Goal: Task Accomplishment & Management: Complete application form

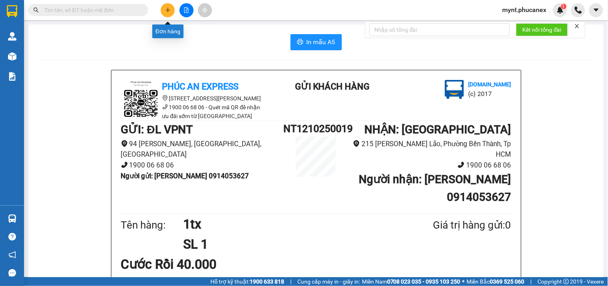
click at [165, 11] on icon "plus" at bounding box center [168, 10] width 6 height 6
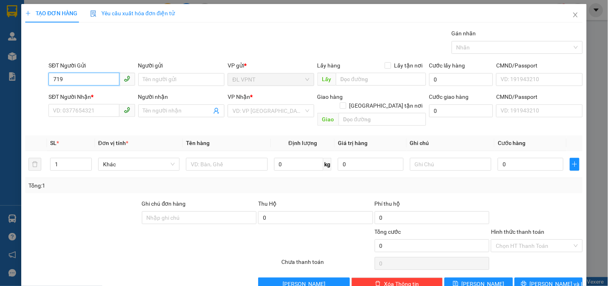
drag, startPoint x: 69, startPoint y: 77, endPoint x: 0, endPoint y: 41, distance: 78.2
click at [0, 45] on div "TẠO ĐƠN HÀNG Yêu cầu xuất hóa đơn điện tử Transit Pickup Surcharge Ids Transit …" at bounding box center [304, 143] width 608 height 286
click at [94, 96] on div "0582220519 - điện 3 nt" at bounding box center [91, 95] width 76 height 9
type input "0582220519"
type input "điện 3 nt"
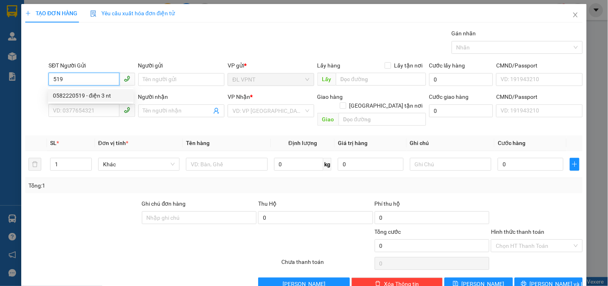
type input "02822211169"
type input "ĐIỆN 3"
type input "Q3"
type input "40.000"
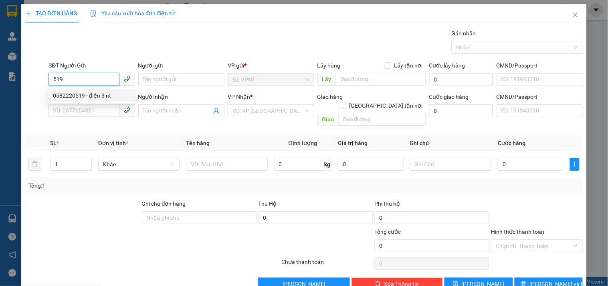
type input "40.000"
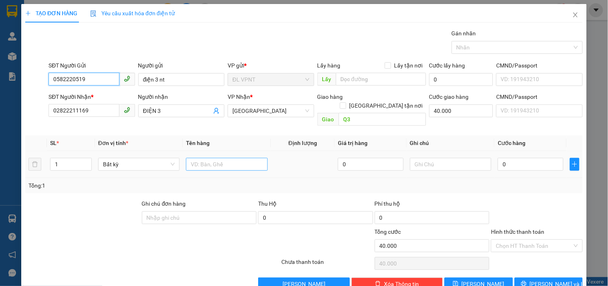
type input "0582220519"
click at [207, 158] on input "text" at bounding box center [226, 164] width 81 height 13
type input "1hs"
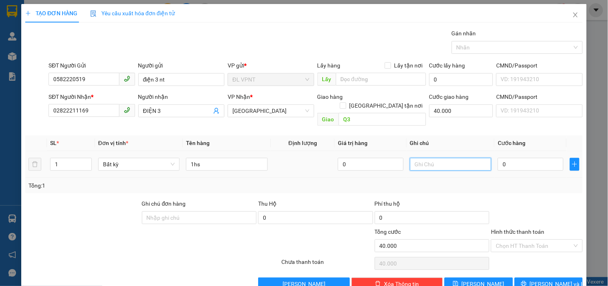
click at [463, 162] on input "text" at bounding box center [450, 164] width 81 height 13
type input "công nợ"
click at [499, 159] on input "0" at bounding box center [531, 164] width 66 height 13
type input "2"
type input "40.002"
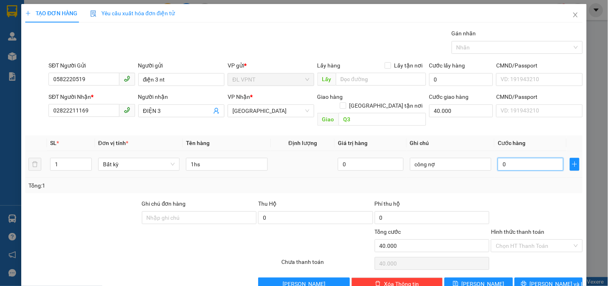
type input "40.002"
type input "20"
type input "40.020"
type input "20.000"
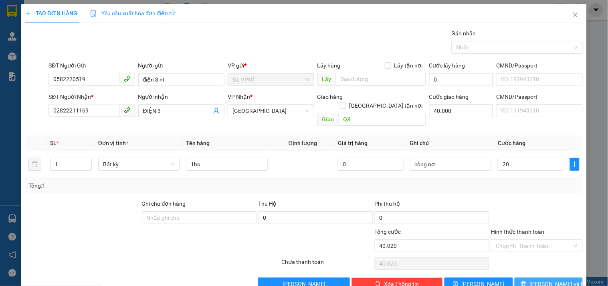
type input "60.000"
click at [526, 281] on icon "printer" at bounding box center [523, 283] width 5 height 5
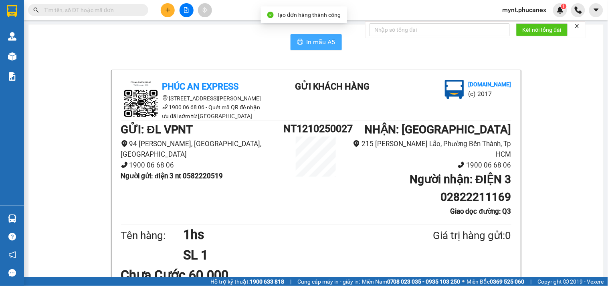
click at [307, 40] on span "In mẫu A5" at bounding box center [321, 42] width 29 height 10
click at [146, 90] on img at bounding box center [141, 100] width 40 height 40
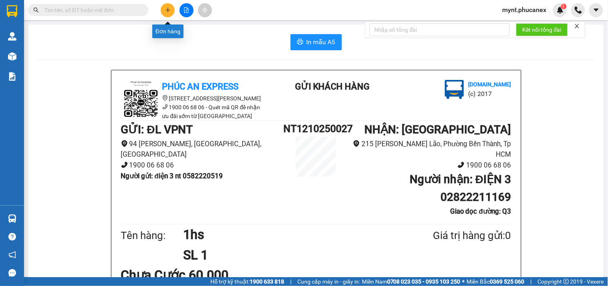
click at [170, 7] on icon "plus" at bounding box center [168, 10] width 6 height 6
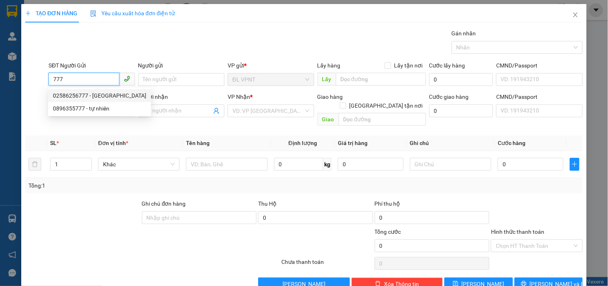
click at [93, 92] on div "02586256777 - [GEOGRAPHIC_DATA]" at bounding box center [99, 95] width 93 height 9
type input "02586256777"
type input "[GEOGRAPHIC_DATA]"
type input "0914811760"
type input "NHA VIỆT"
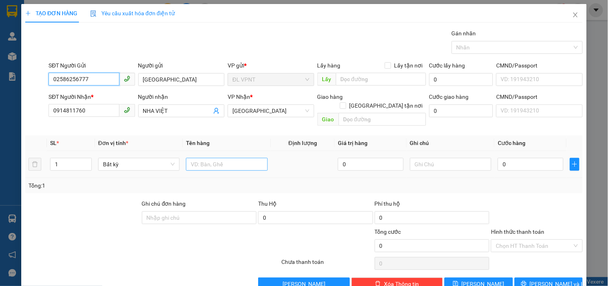
type input "02586256777"
click at [207, 158] on input "text" at bounding box center [226, 164] width 81 height 13
type input "1h"
click at [521, 159] on input "0" at bounding box center [531, 164] width 66 height 13
type input "2"
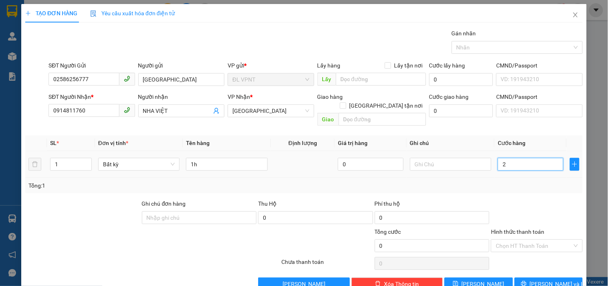
type input "2"
type input "20"
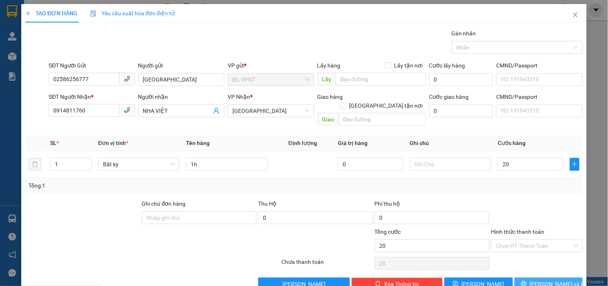
type input "20.000"
click at [527, 280] on icon "printer" at bounding box center [524, 283] width 6 height 6
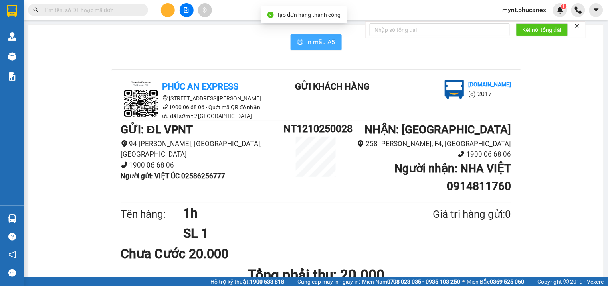
click at [320, 36] on button "In mẫu A5" at bounding box center [316, 42] width 51 height 16
click at [83, 3] on div "Kết quả tìm kiếm ( 0 ) Bộ lọc No Data" at bounding box center [78, 10] width 156 height 14
click at [74, 16] on div "Kết quả tìm kiếm ( 0 ) Bộ lọc No Data" at bounding box center [78, 10] width 156 height 14
click at [73, 14] on input "text" at bounding box center [91, 10] width 95 height 9
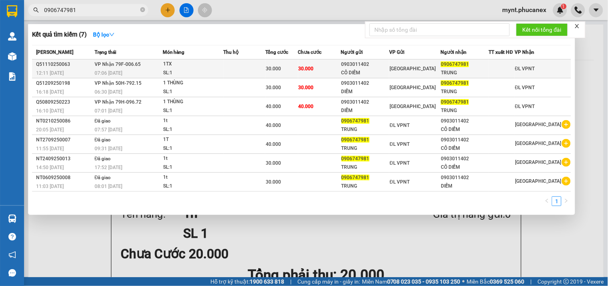
type input "0906747981"
click at [286, 72] on div "30.000" at bounding box center [282, 68] width 32 height 9
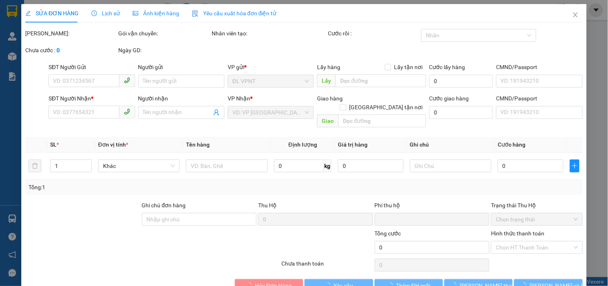
type input "0903011402"
type input "CÔ DIỄM"
type input "0906747981"
type input "TRUNG"
type input "0"
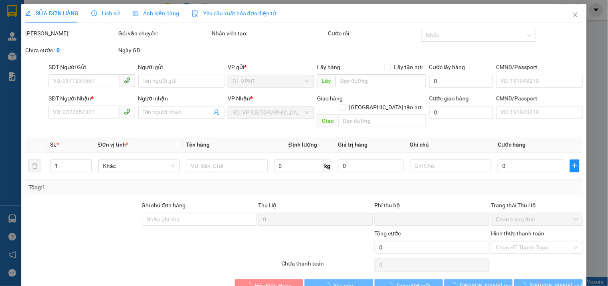
type input "30.000"
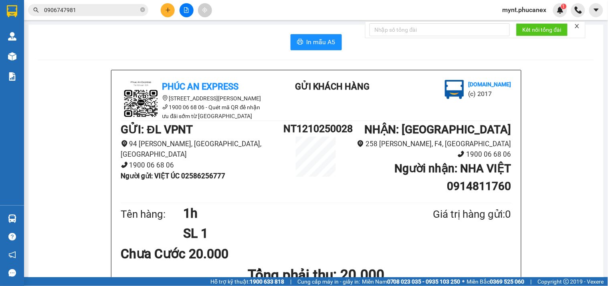
click at [90, 10] on input "0906747981" at bounding box center [91, 10] width 95 height 9
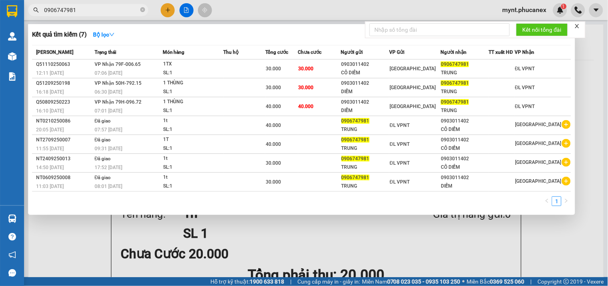
click at [275, 21] on div at bounding box center [304, 143] width 608 height 286
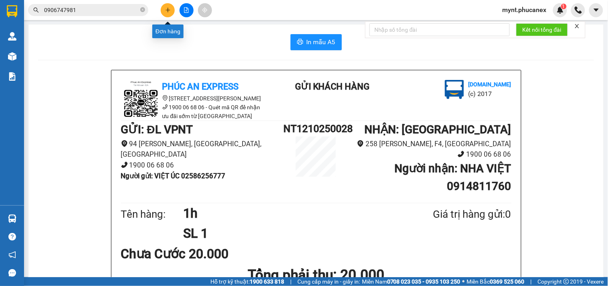
click at [168, 7] on icon "plus" at bounding box center [168, 10] width 6 height 6
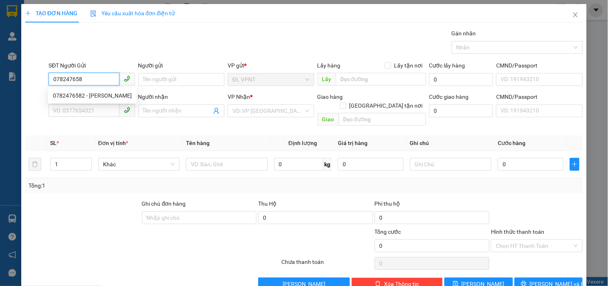
type input "0782476582"
click at [104, 90] on div "0782476582 - [PERSON_NAME]" at bounding box center [92, 95] width 89 height 13
type input "[PERSON_NAME]"
type input "0909635316"
type input "[PERSON_NAME]"
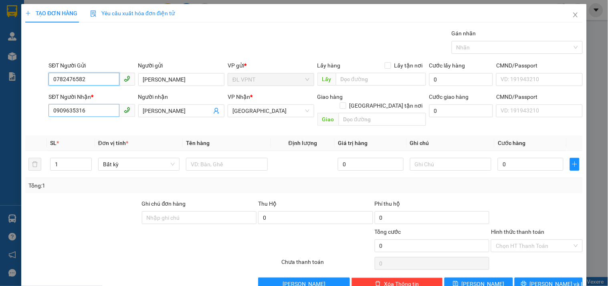
type input "0782476582"
drag, startPoint x: 98, startPoint y: 112, endPoint x: 95, endPoint y: 154, distance: 41.4
click at [0, 79] on div "TẠO ĐƠN HÀNG Yêu cầu xuất hóa đơn điện tử Transit Pickup Surcharge Ids Transit …" at bounding box center [304, 143] width 608 height 286
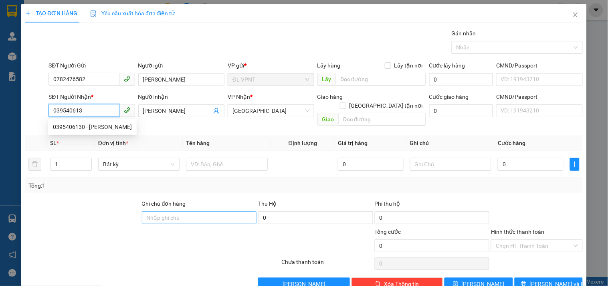
type input "0395406130"
click at [94, 127] on div "0395406130 - [PERSON_NAME]" at bounding box center [92, 126] width 79 height 9
type input "HIỀN LƯƠNG"
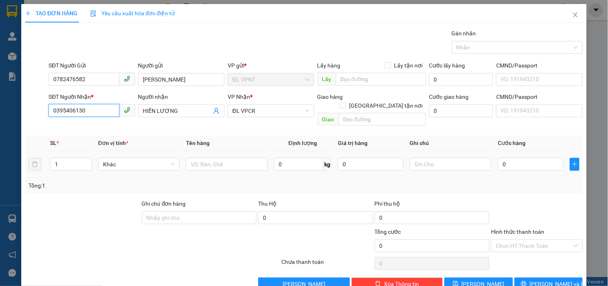
type input "0395406130"
click at [231, 156] on div at bounding box center [226, 164] width 81 height 16
click at [231, 158] on input "text" at bounding box center [226, 164] width 81 height 13
type input "1t"
click at [518, 158] on input "0" at bounding box center [531, 164] width 66 height 13
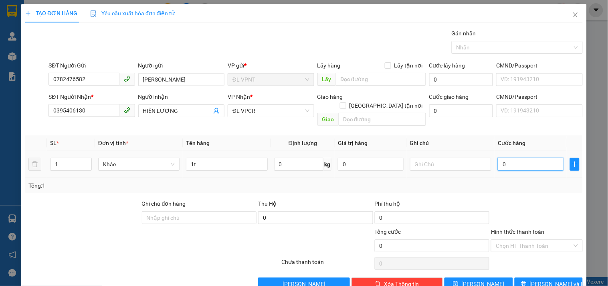
type input "4"
type input "40"
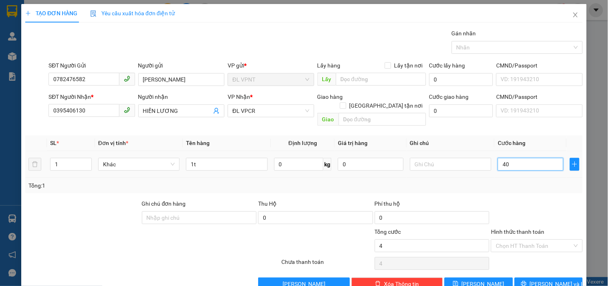
type input "40"
click at [537, 239] on input "Hình thức thanh toán" at bounding box center [534, 245] width 76 height 12
type input "40.000"
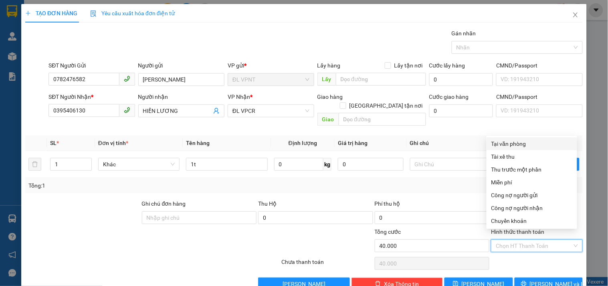
click at [521, 141] on div "Tại văn phòng" at bounding box center [532, 143] width 81 height 9
type input "0"
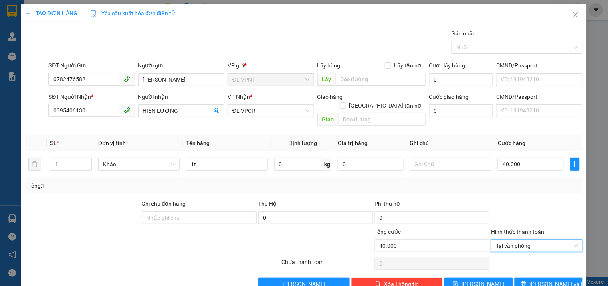
click at [465, 188] on div "Transit Pickup Surcharge Ids Transit Deliver Surcharge Ids Transit Deliver Surc…" at bounding box center [304, 159] width 558 height 261
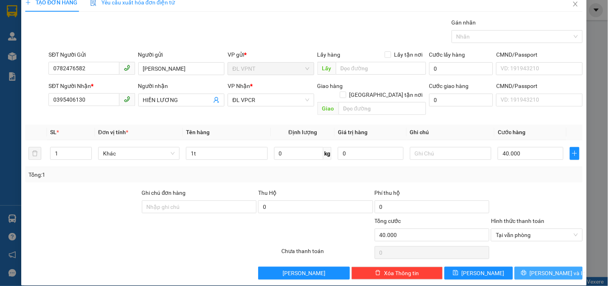
click at [540, 266] on button "[PERSON_NAME] và In" at bounding box center [549, 272] width 68 height 13
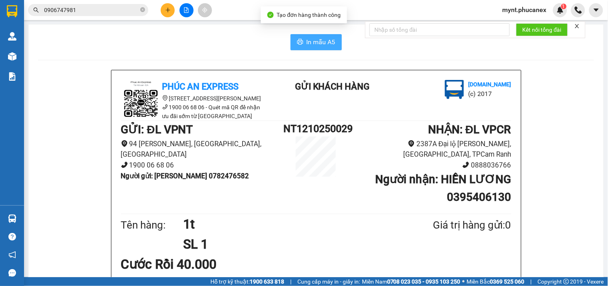
click at [318, 39] on span "In mẫu A5" at bounding box center [321, 42] width 29 height 10
click at [166, 8] on icon "plus" at bounding box center [168, 10] width 6 height 6
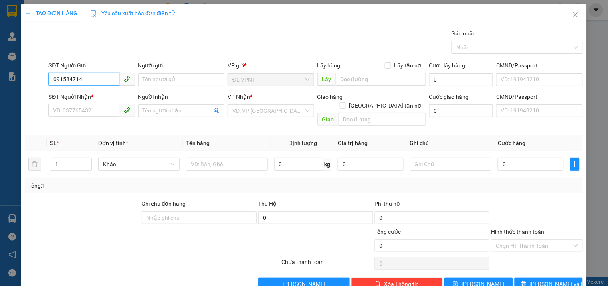
type input "0915847140"
click at [87, 95] on div "0915847140 - THUẬN" at bounding box center [91, 95] width 76 height 9
type input "THUẬN"
type input "0976652872"
type input "thịnh"
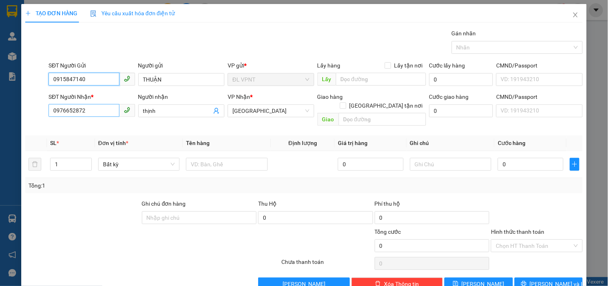
type input "0915847140"
drag, startPoint x: 110, startPoint y: 115, endPoint x: 0, endPoint y: 119, distance: 110.4
click at [0, 121] on div "TẠO ĐƠN HÀNG Yêu cầu xuất hóa đơn điện tử Transit Pickup Surcharge Ids Transit …" at bounding box center [304, 143] width 608 height 286
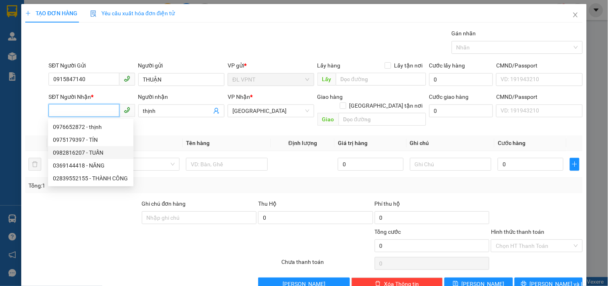
click at [63, 152] on div "0982816207 - TUẤN" at bounding box center [91, 152] width 76 height 9
type input "0982816207"
type input "TUẤN"
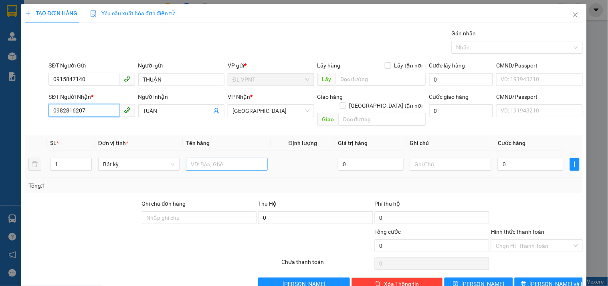
type input "0982816207"
click at [213, 158] on input "text" at bounding box center [226, 164] width 81 height 13
click at [41, 155] on tr "1 Bất kỳ 2tx 0 0" at bounding box center [304, 164] width 558 height 27
type input "2tx"
click at [37, 154] on tr "1 Bất kỳ 2tx 0 0" at bounding box center [304, 164] width 558 height 27
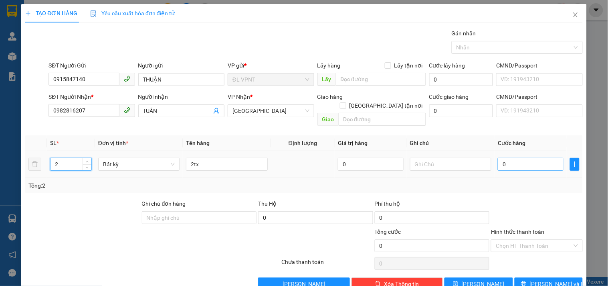
type input "2"
click at [516, 158] on input "0" at bounding box center [531, 164] width 66 height 13
type input "1"
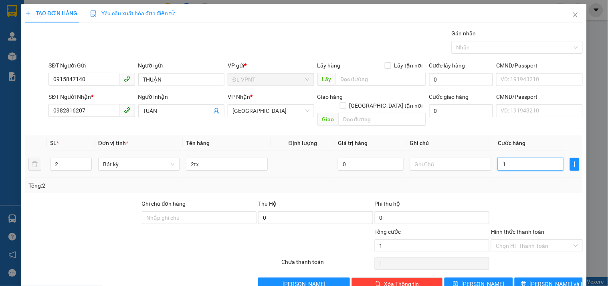
type input "14"
type input "140"
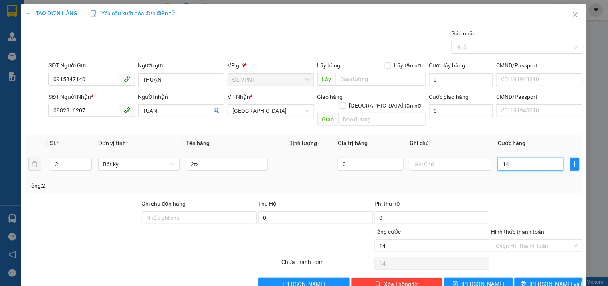
type input "140"
type input "140.000"
click at [513, 241] on input "Hình thức thanh toán" at bounding box center [534, 245] width 76 height 12
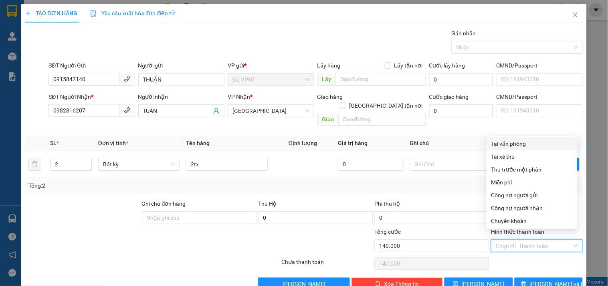
click at [498, 138] on div "Tại văn phòng" at bounding box center [532, 143] width 91 height 13
type input "0"
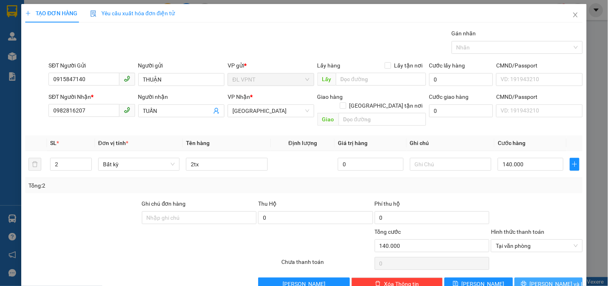
click at [545, 279] on span "[PERSON_NAME] và In" at bounding box center [558, 283] width 56 height 9
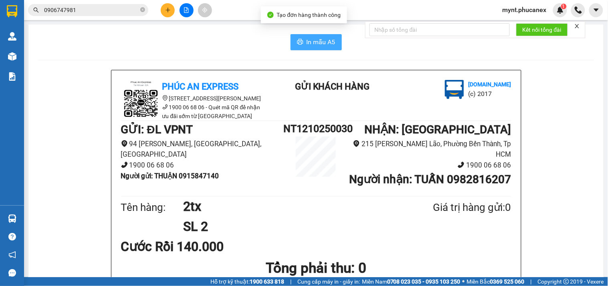
click at [317, 43] on span "In mẫu A5" at bounding box center [321, 42] width 29 height 10
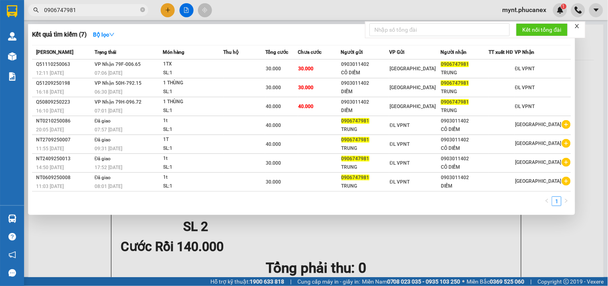
click at [108, 7] on input "0906747981" at bounding box center [91, 10] width 95 height 9
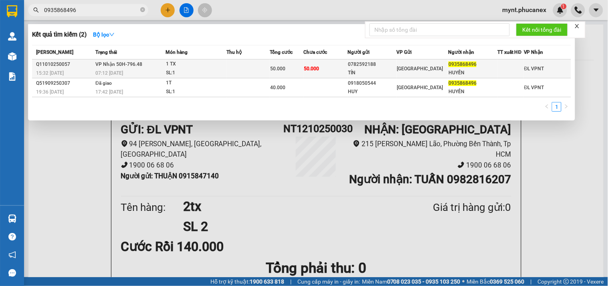
type input "0935868496"
click at [247, 73] on td at bounding box center [248, 68] width 43 height 19
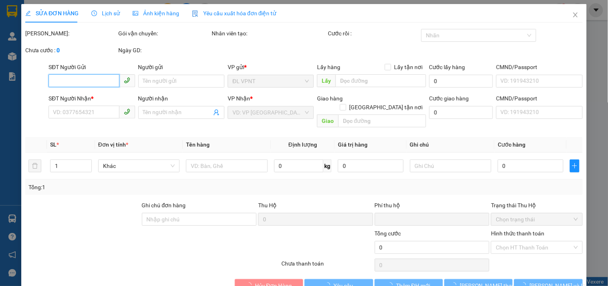
type input "0782592188"
type input "TÍN"
type input "0935868496"
type input "HUYỀN"
type input "0"
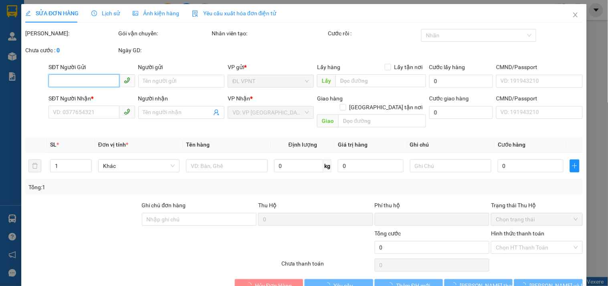
type input "50.000"
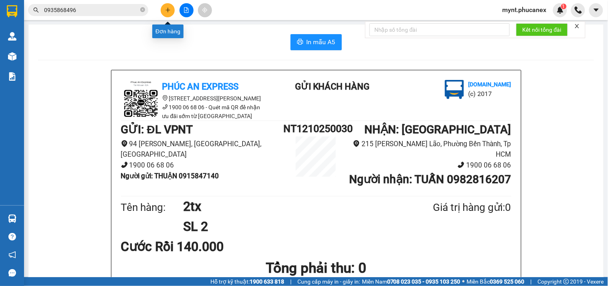
click at [167, 7] on icon "plus" at bounding box center [168, 10] width 6 height 6
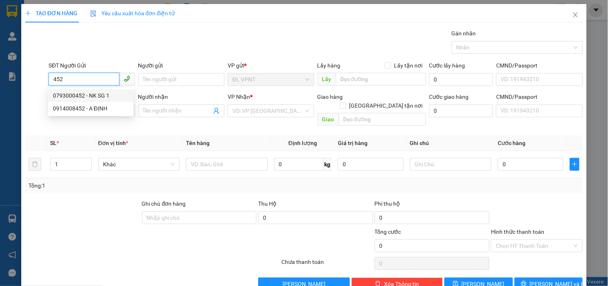
click at [65, 94] on div "0793000452 - NK SG 1" at bounding box center [91, 95] width 76 height 9
type input "0793000452"
type input "NK SG 1"
type input "0977307300"
type input "BẢO"
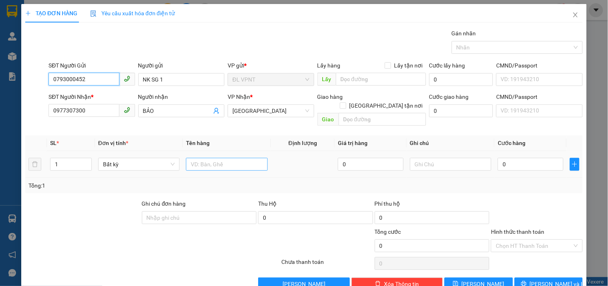
type input "0793000452"
click at [225, 158] on input "text" at bounding box center [226, 164] width 81 height 13
type input "1h"
click at [519, 158] on input "0" at bounding box center [531, 164] width 66 height 13
type input "2"
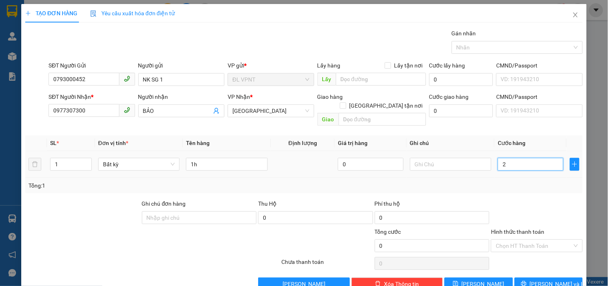
type input "2"
type input "20"
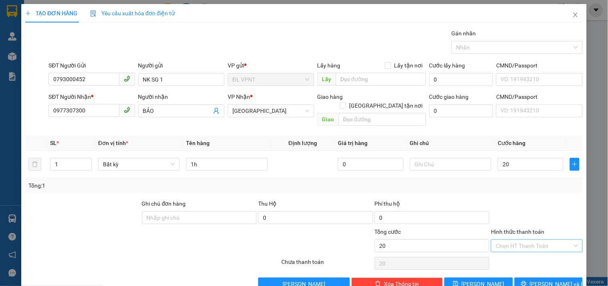
click at [524, 239] on input "Hình thức thanh toán" at bounding box center [534, 245] width 76 height 12
type input "20.000"
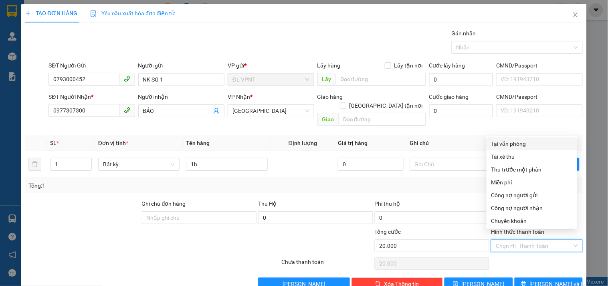
click at [516, 142] on div "Tại văn phòng" at bounding box center [532, 143] width 81 height 9
type input "0"
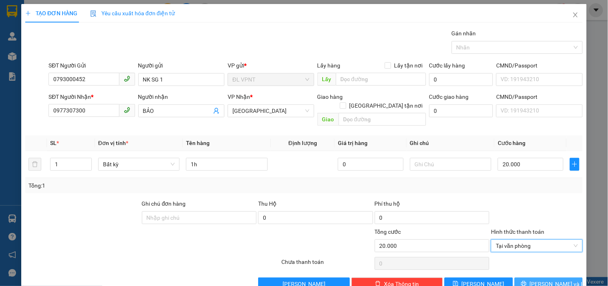
click at [548, 279] on span "[PERSON_NAME] và In" at bounding box center [558, 283] width 56 height 9
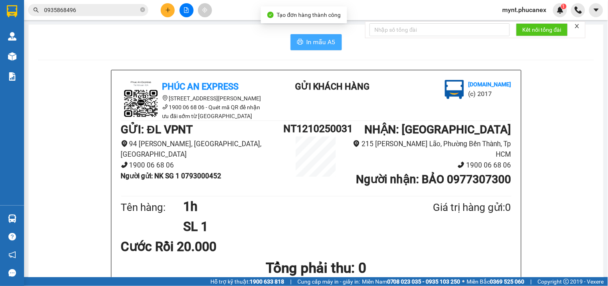
click at [308, 36] on button "In mẫu A5" at bounding box center [316, 42] width 51 height 16
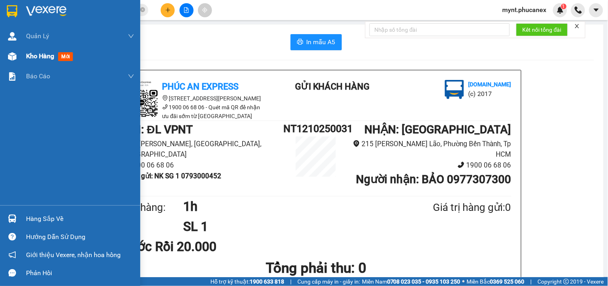
click at [13, 57] on img at bounding box center [12, 56] width 8 height 8
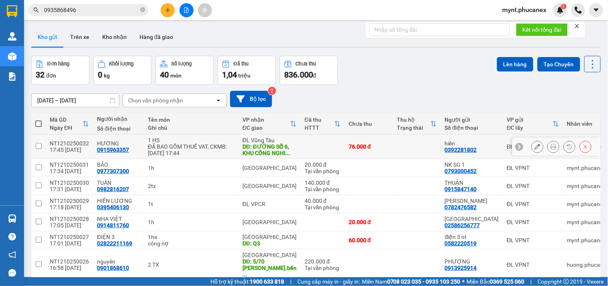
click at [548, 147] on button at bounding box center [553, 147] width 11 height 14
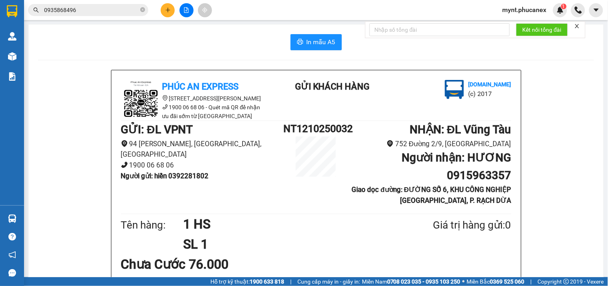
scroll to position [45, 0]
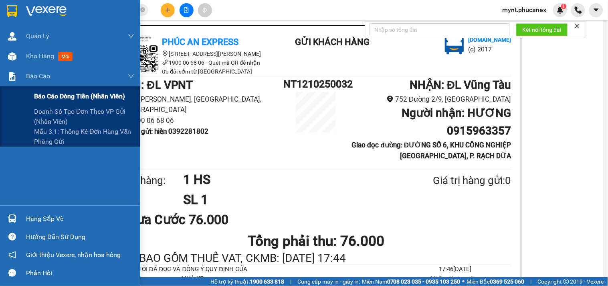
click at [48, 97] on span "Báo cáo dòng tiền (nhân viên)" at bounding box center [79, 96] width 91 height 10
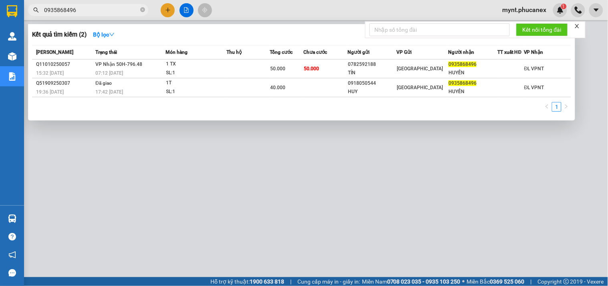
click at [91, 10] on input "0935868496" at bounding box center [91, 10] width 95 height 9
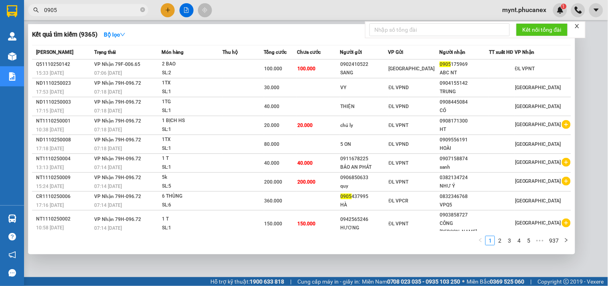
type input "0905"
click at [255, 14] on div at bounding box center [304, 143] width 608 height 286
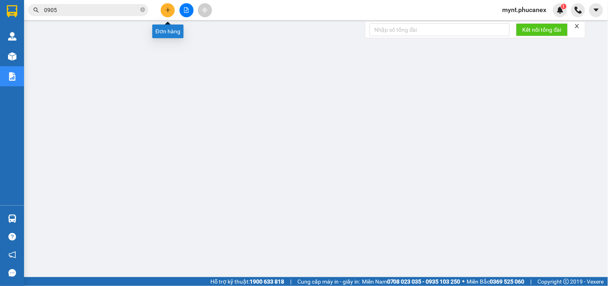
click at [166, 9] on icon "plus" at bounding box center [168, 10] width 6 height 6
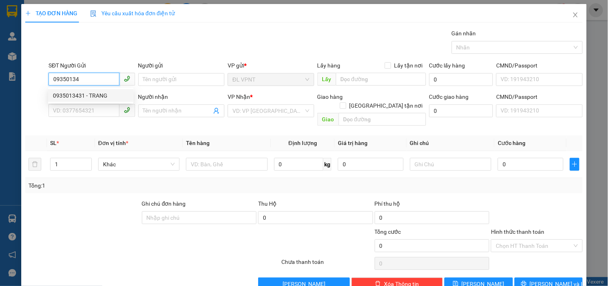
click at [97, 93] on div "0935013431 - TRANG" at bounding box center [91, 95] width 76 height 9
type input "0935013431"
type input "TRANG"
type input "0913711559"
type input "THOA"
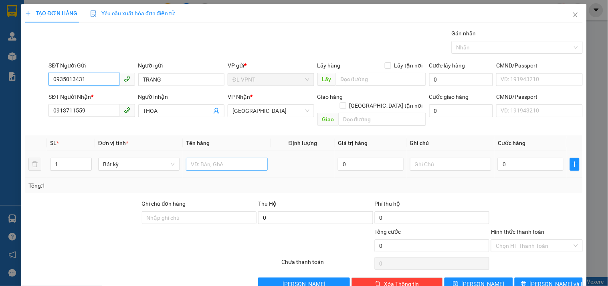
type input "0935013431"
click at [201, 158] on input "text" at bounding box center [226, 164] width 81 height 13
type input "1TX"
click at [498, 158] on input "0" at bounding box center [531, 164] width 66 height 13
type input "3"
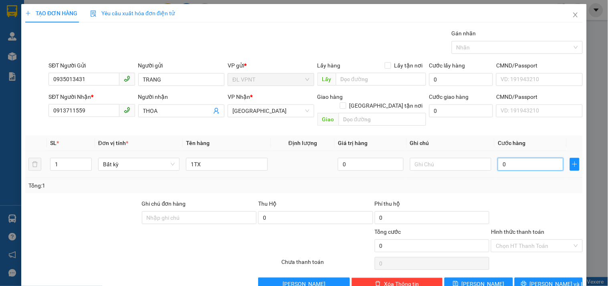
type input "3"
type input "30"
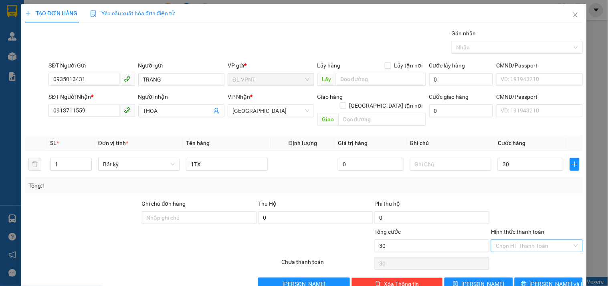
type input "30.000"
click at [538, 239] on input "Hình thức thanh toán" at bounding box center [534, 245] width 76 height 12
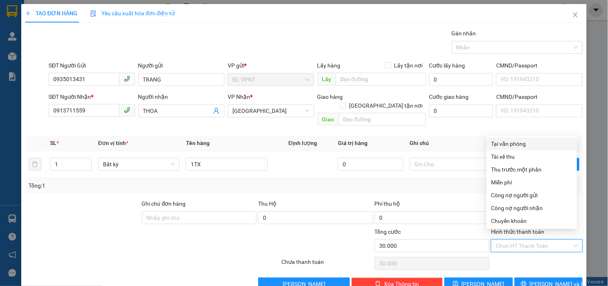
click at [526, 138] on div "Tại văn phòng" at bounding box center [532, 143] width 91 height 13
type input "0"
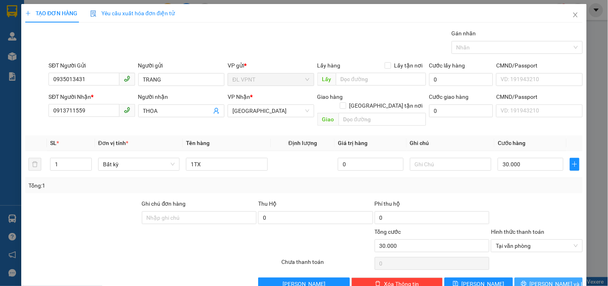
click at [545, 279] on span "[PERSON_NAME] và In" at bounding box center [558, 283] width 56 height 9
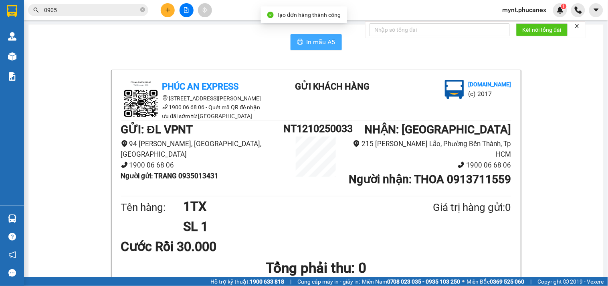
click at [306, 50] on button "In mẫu A5" at bounding box center [316, 42] width 51 height 16
click at [92, 7] on input "0905" at bounding box center [91, 10] width 95 height 9
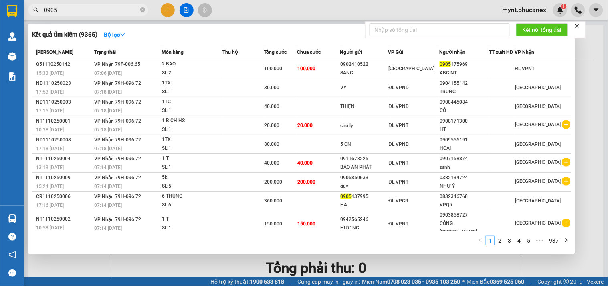
click at [92, 7] on input "0905" at bounding box center [91, 10] width 95 height 9
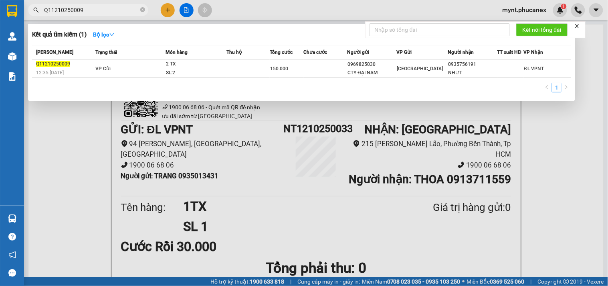
type input "Q11210250009"
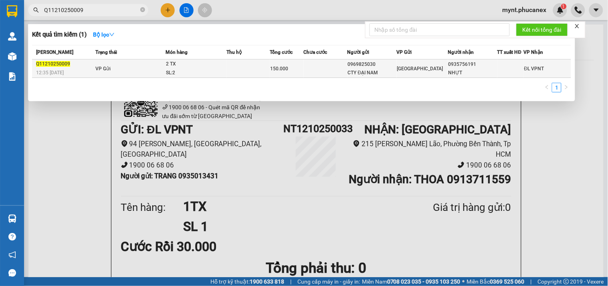
click at [352, 69] on div "CTY ĐẠI NAM" at bounding box center [372, 73] width 49 height 8
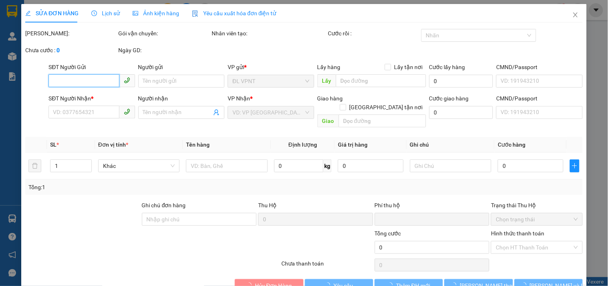
type input "0969825030"
type input "CTY ĐẠI NAM"
type input "0935756191"
type input "NHỰT"
type input "0"
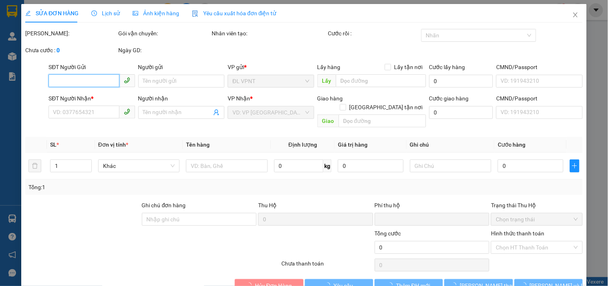
type input "150.000"
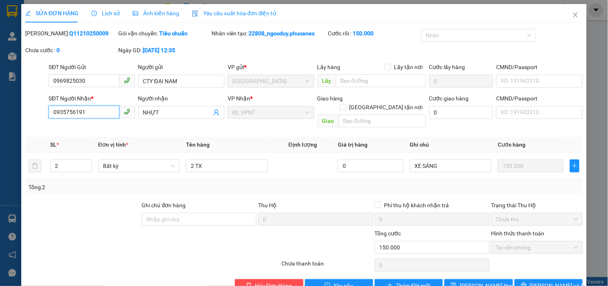
click at [75, 113] on input "0935756191" at bounding box center [84, 111] width 71 height 13
click at [573, 18] on icon "close" at bounding box center [576, 15] width 6 height 6
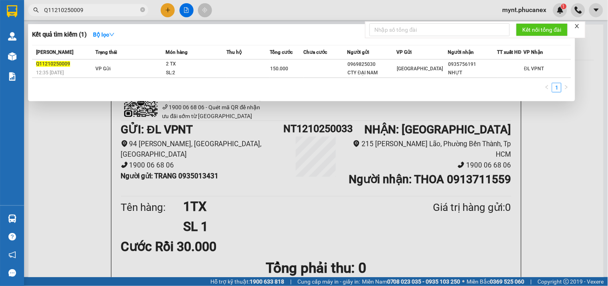
click at [90, 12] on input "Q11210250009" at bounding box center [91, 10] width 95 height 9
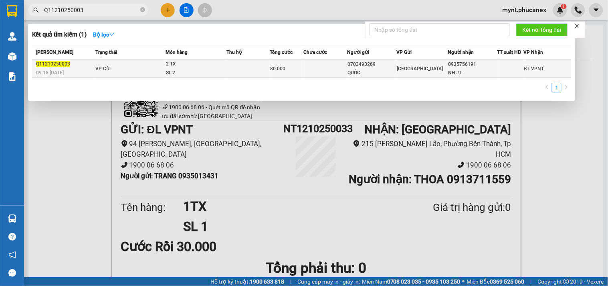
click at [199, 66] on div "2 TX" at bounding box center [196, 64] width 60 height 9
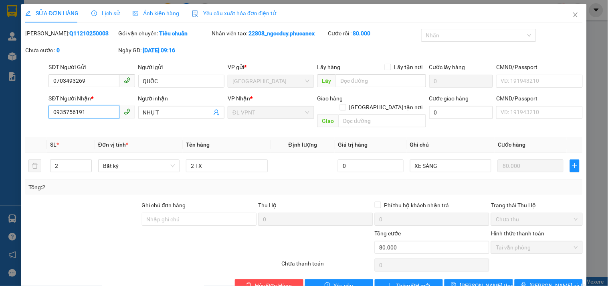
drag, startPoint x: 93, startPoint y: 109, endPoint x: 0, endPoint y: 108, distance: 92.6
click at [0, 108] on div "SỬA ĐƠN HÀNG Lịch sử Ảnh kiện hàng Yêu cầu xuất hóa đơn điện tử Total Paid Fee …" at bounding box center [304, 143] width 608 height 286
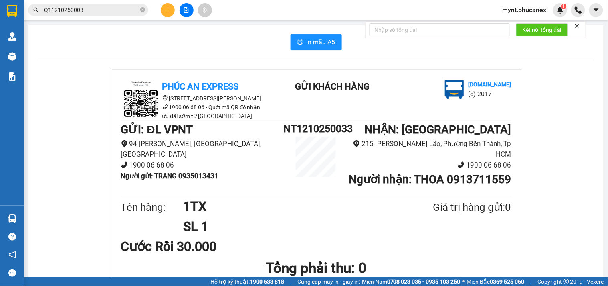
click at [76, 9] on input "Q11210250003" at bounding box center [91, 10] width 95 height 9
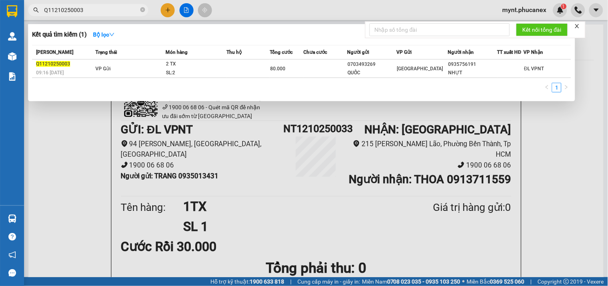
click at [76, 9] on input "Q11210250003" at bounding box center [91, 10] width 95 height 9
paste input "0935756191"
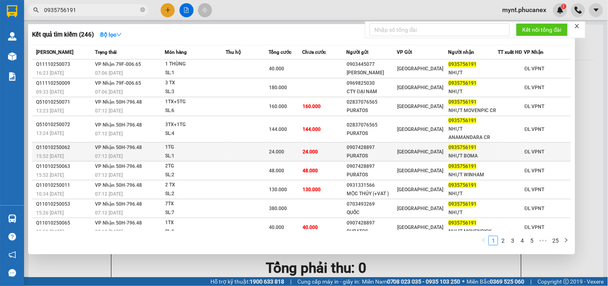
scroll to position [26, 0]
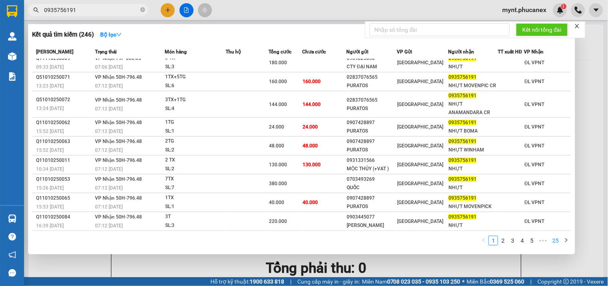
type input "0935756191"
click at [555, 241] on link "25" at bounding box center [555, 240] width 11 height 9
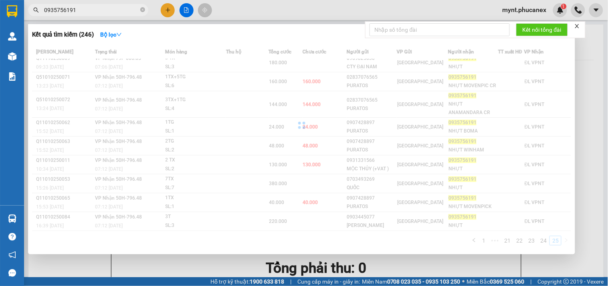
scroll to position [0, 0]
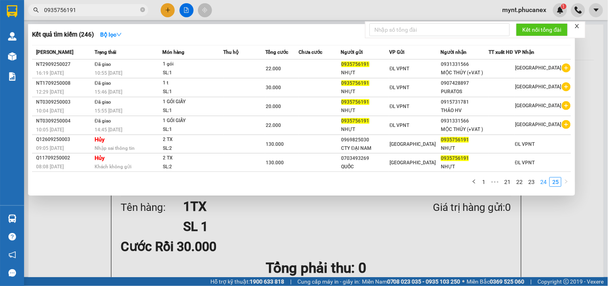
click at [540, 180] on link "24" at bounding box center [543, 181] width 11 height 9
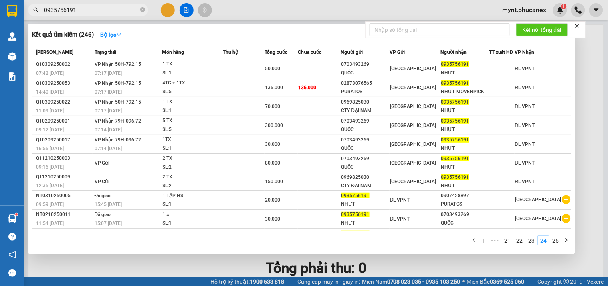
click at [171, 8] on div at bounding box center [304, 143] width 608 height 286
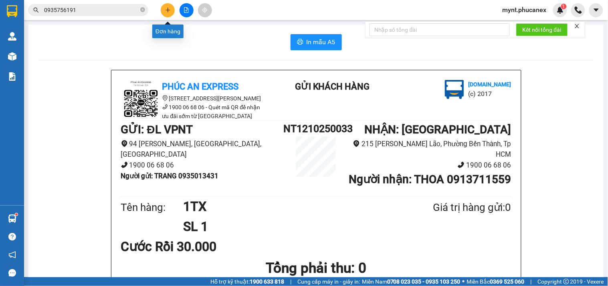
click at [171, 8] on button at bounding box center [168, 10] width 14 height 14
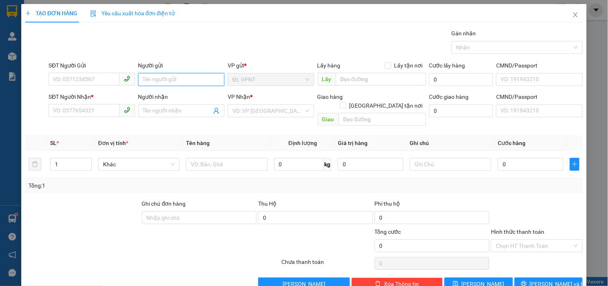
click at [180, 79] on input "Người gửi" at bounding box center [181, 79] width 86 height 13
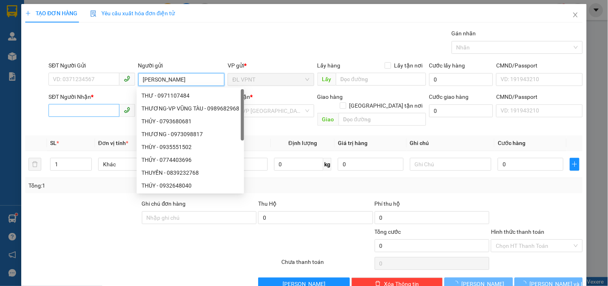
type input "[PERSON_NAME]"
click at [75, 105] on input "SĐT Người Nhận *" at bounding box center [84, 110] width 71 height 13
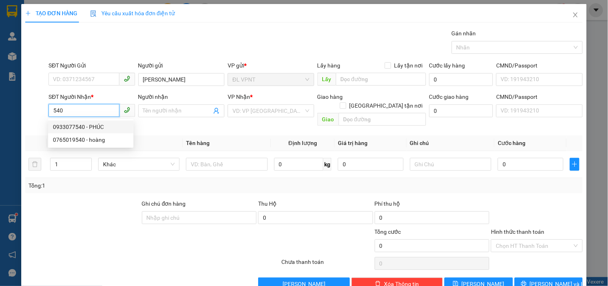
click at [98, 123] on div "0933077540 - PHÚC" at bounding box center [91, 126] width 76 height 9
type input "0933077540"
type input "PHÚC"
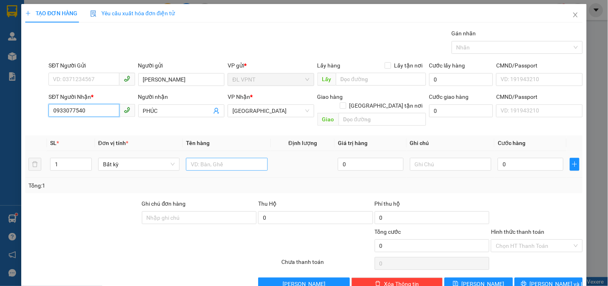
type input "0933077540"
click at [209, 158] on input "text" at bounding box center [226, 164] width 81 height 13
type input "1h"
click at [508, 158] on input "0" at bounding box center [531, 164] width 66 height 13
type input "2"
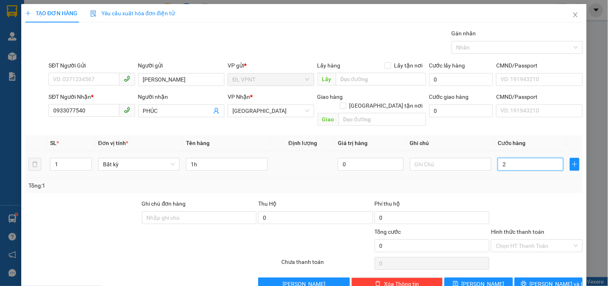
type input "2"
type input "20"
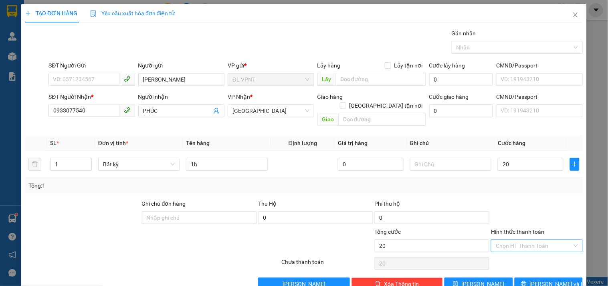
type input "20.000"
click at [516, 239] on input "Hình thức thanh toán" at bounding box center [534, 245] width 76 height 12
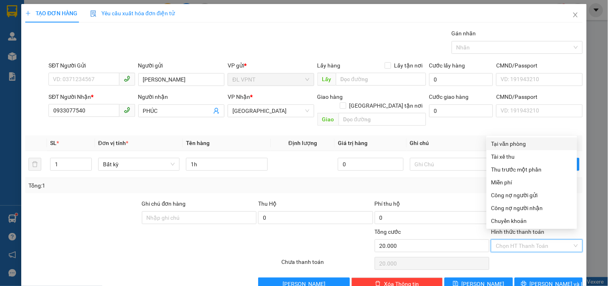
click at [513, 145] on div "Tại văn phòng" at bounding box center [532, 143] width 81 height 9
type input "0"
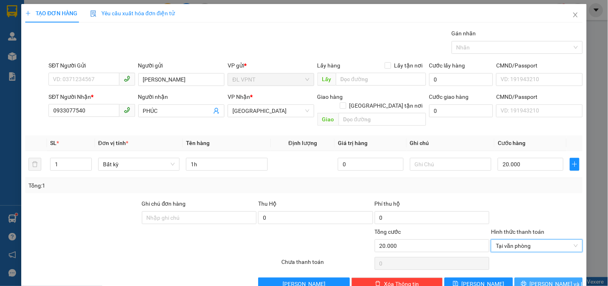
click at [531, 277] on button "[PERSON_NAME] và In" at bounding box center [549, 283] width 68 height 13
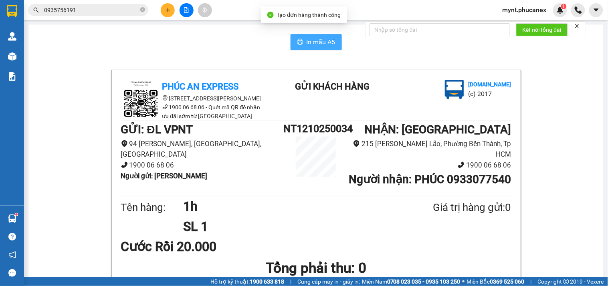
click at [318, 49] on button "In mẫu A5" at bounding box center [316, 42] width 51 height 16
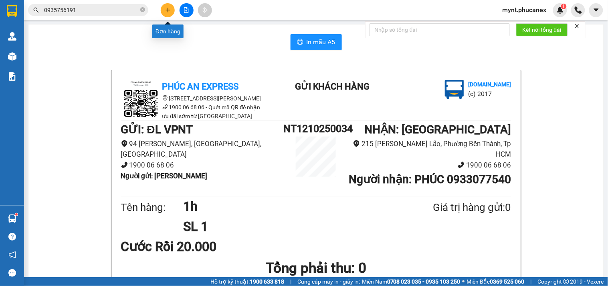
click at [168, 15] on button at bounding box center [168, 10] width 14 height 14
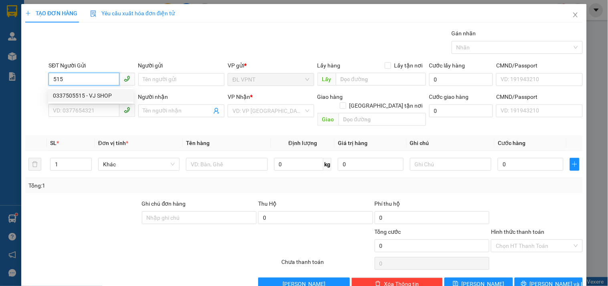
click at [99, 91] on div "0337505515 - VJ SHOP" at bounding box center [91, 95] width 76 height 9
type input "0337505515"
type input "VJ SHOP"
type input "0326708585"
type input "VJSHOP SG"
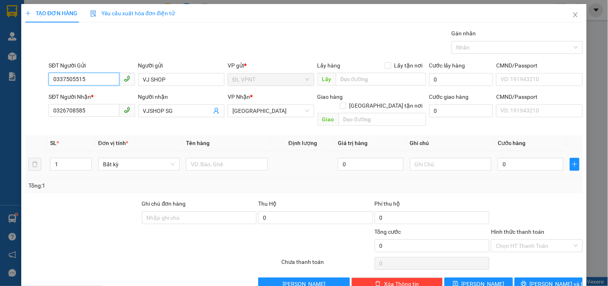
type input "0337505515"
click at [211, 164] on td at bounding box center [227, 164] width 88 height 27
click at [213, 158] on input "text" at bounding box center [226, 164] width 81 height 13
type input "1t"
click at [506, 158] on input "0" at bounding box center [531, 164] width 66 height 13
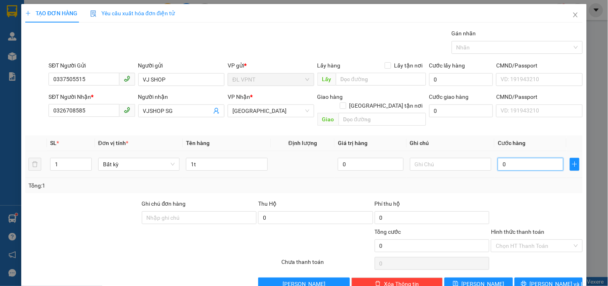
type input "3"
type input "30"
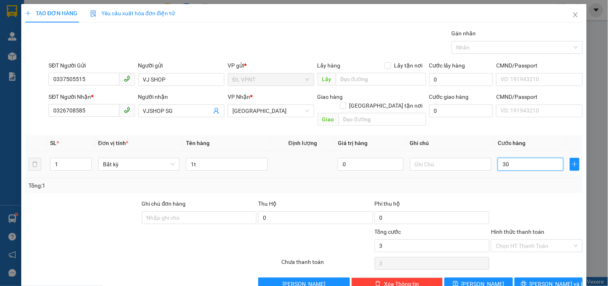
type input "30"
type input "30.000"
click at [520, 239] on input "Hình thức thanh toán" at bounding box center [534, 245] width 76 height 12
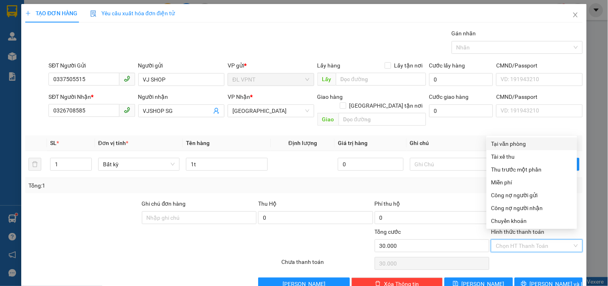
click at [516, 140] on div "Tại văn phòng" at bounding box center [532, 143] width 81 height 9
type input "0"
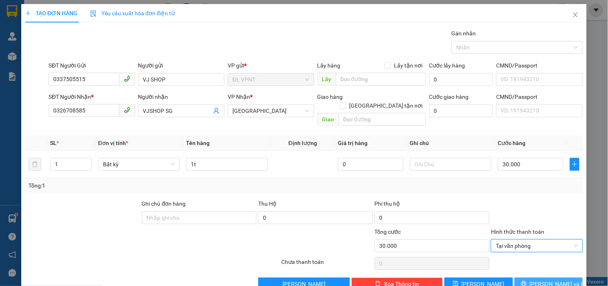
click at [540, 279] on span "[PERSON_NAME] và In" at bounding box center [558, 283] width 56 height 9
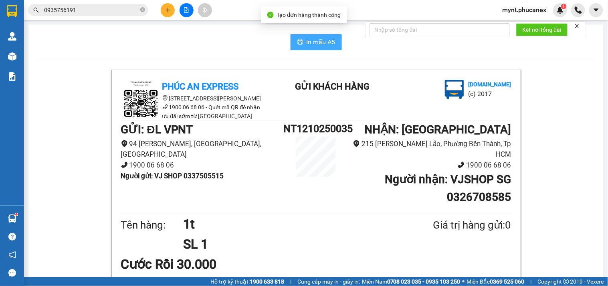
click at [312, 47] on button "In mẫu A5" at bounding box center [316, 42] width 51 height 16
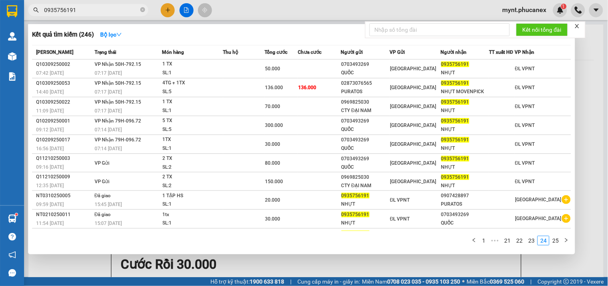
click at [91, 8] on input "0935756191" at bounding box center [91, 10] width 95 height 9
paste input "15976939"
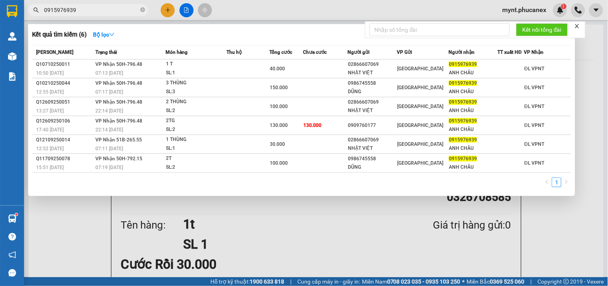
type input "0915976939"
click at [165, 8] on div at bounding box center [304, 143] width 608 height 286
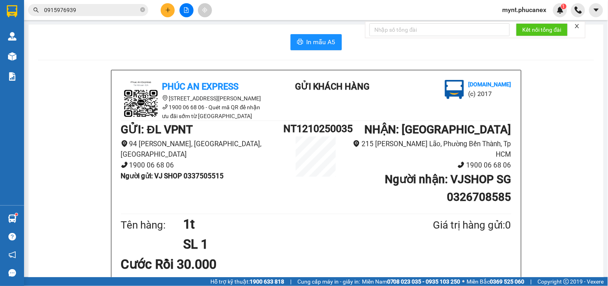
scroll to position [45, 0]
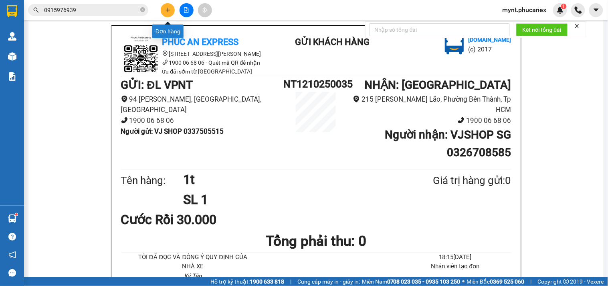
click at [166, 6] on button at bounding box center [168, 10] width 14 height 14
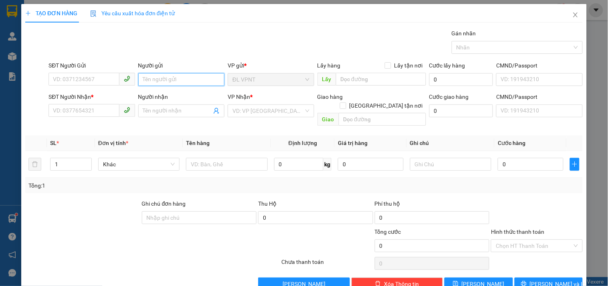
click at [151, 76] on input "Người gửi" at bounding box center [181, 79] width 86 height 13
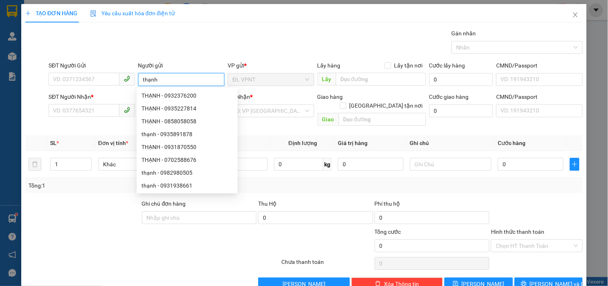
type input "thạnh"
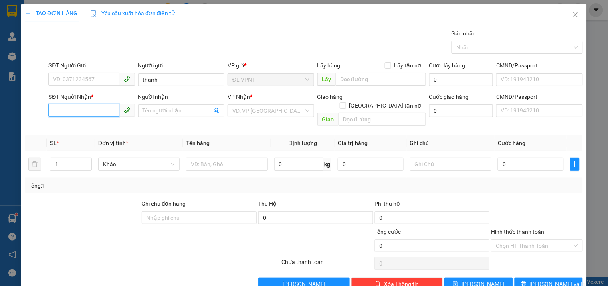
click at [97, 107] on input "SĐT Người Nhận *" at bounding box center [84, 110] width 71 height 13
click at [88, 130] on div "0903196874 - CHƯƠNG" at bounding box center [91, 126] width 76 height 9
type input "0903196874"
type input "CHƯƠNG"
type input "0903196874"
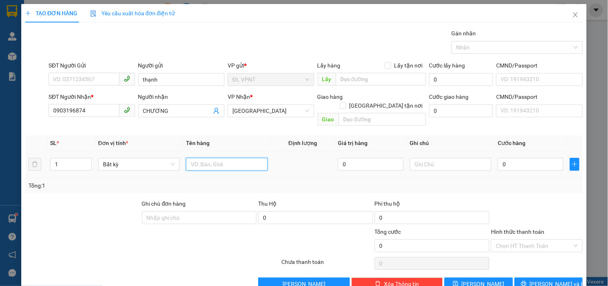
click at [199, 158] on input "text" at bounding box center [226, 164] width 81 height 13
type input "1tx"
click at [539, 162] on input "0" at bounding box center [531, 164] width 66 height 13
type input "4"
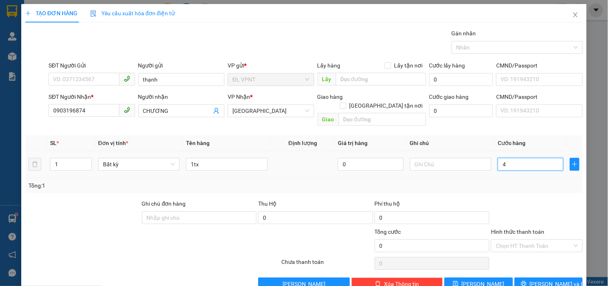
type input "4"
type input "40"
type input "40.000"
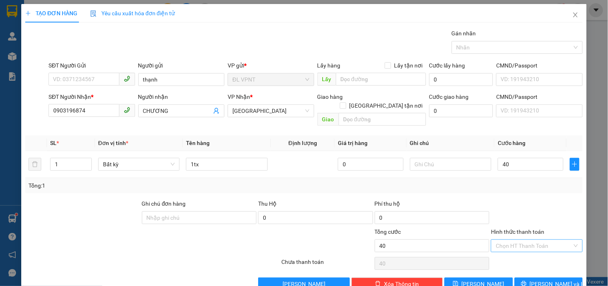
type input "40.000"
click at [528, 242] on input "Hình thức thanh toán" at bounding box center [534, 245] width 76 height 12
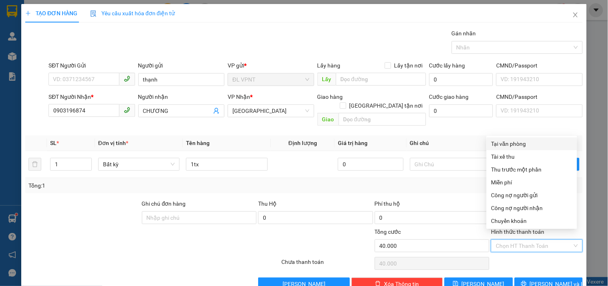
click at [507, 137] on div "Tại văn phòng" at bounding box center [532, 143] width 91 height 13
type input "0"
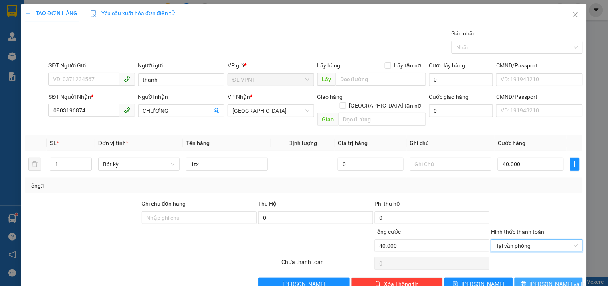
click at [539, 279] on span "[PERSON_NAME] và In" at bounding box center [558, 283] width 56 height 9
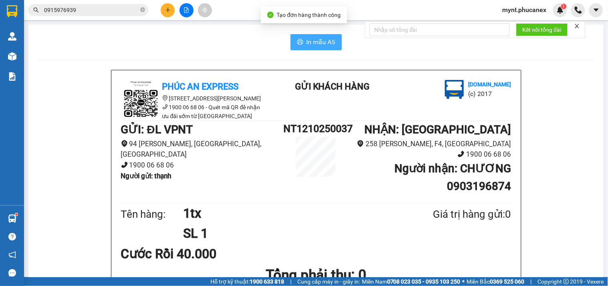
click at [307, 44] on span "In mẫu A5" at bounding box center [321, 42] width 29 height 10
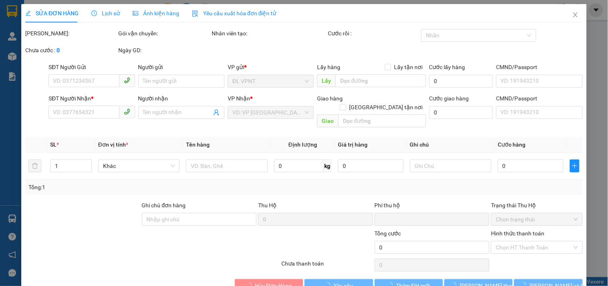
type input "0782592188"
type input "TÍN"
type input "0935868496"
type input "HUYỀN"
type input "0"
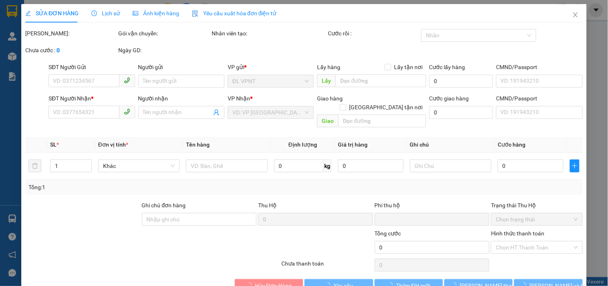
type input "50.000"
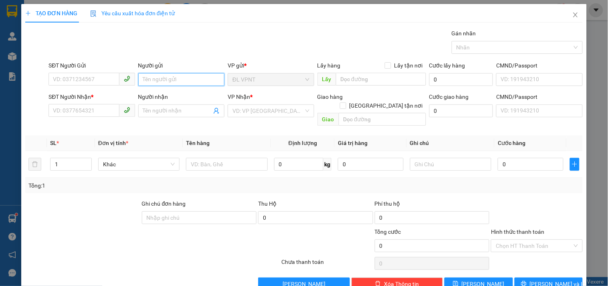
click at [166, 79] on input "Người gửi" at bounding box center [181, 79] width 86 height 13
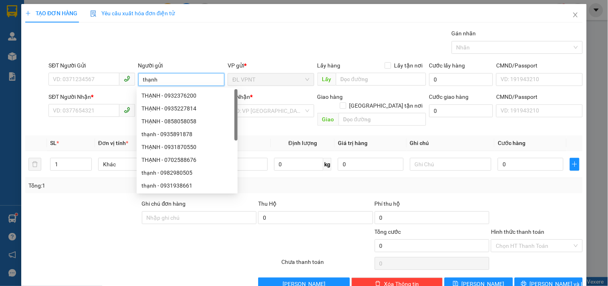
type input "thạnh"
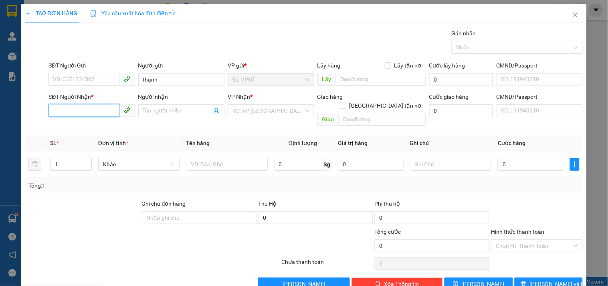
click at [77, 110] on input "SĐT Người Nhận *" at bounding box center [84, 110] width 71 height 13
click at [79, 123] on div "0917167978 - THIÊN LONG" at bounding box center [91, 126] width 76 height 9
type input "0917167978"
type input "THIÊN LONG"
type input "0917167978"
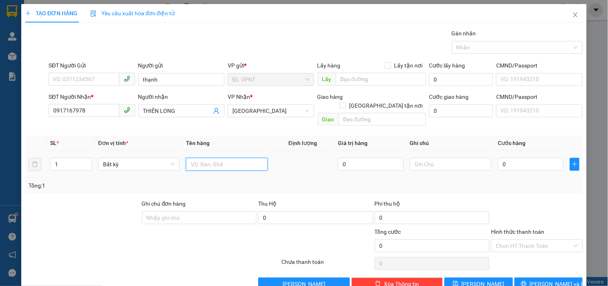
click at [192, 158] on input "text" at bounding box center [226, 164] width 81 height 13
type input "1tx"
click at [525, 163] on div "0" at bounding box center [531, 164] width 66 height 16
click at [525, 158] on input "0" at bounding box center [531, 164] width 66 height 13
type input "4"
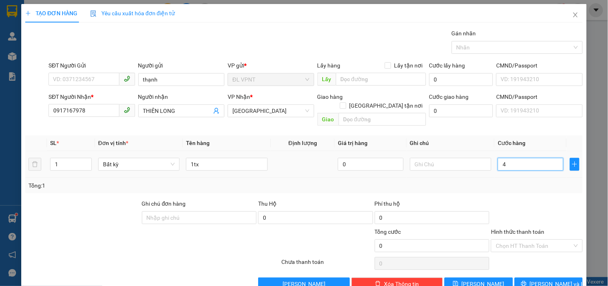
type input "4"
type input "40"
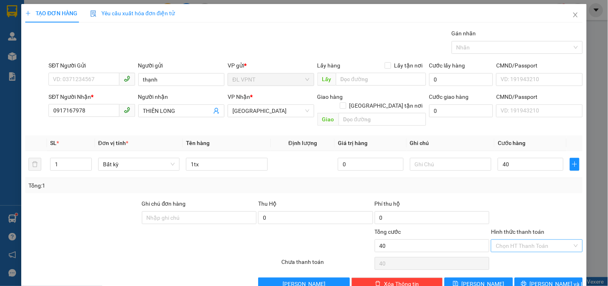
type input "40.000"
click at [529, 239] on input "Hình thức thanh toán" at bounding box center [534, 245] width 76 height 12
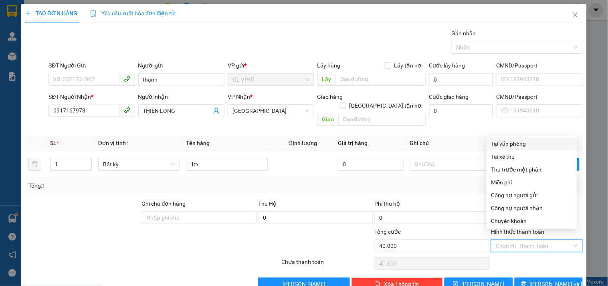
click at [519, 138] on div "Tại văn phòng" at bounding box center [532, 143] width 91 height 13
type input "0"
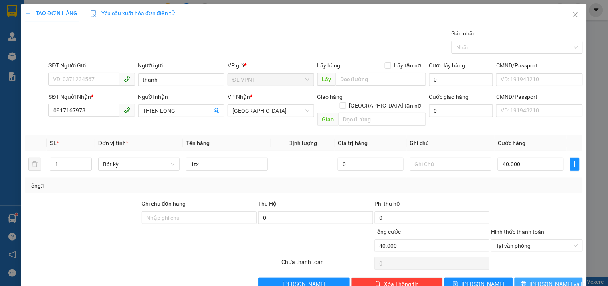
click at [535, 277] on button "[PERSON_NAME] và In" at bounding box center [549, 283] width 68 height 13
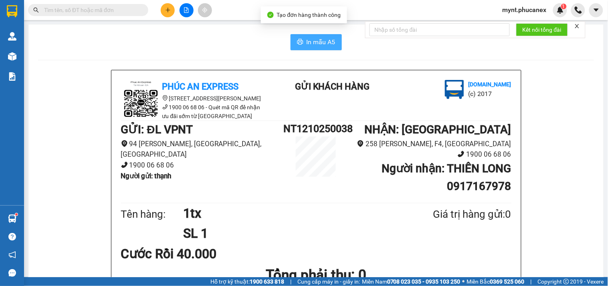
click at [325, 39] on span "In mẫu A5" at bounding box center [321, 42] width 29 height 10
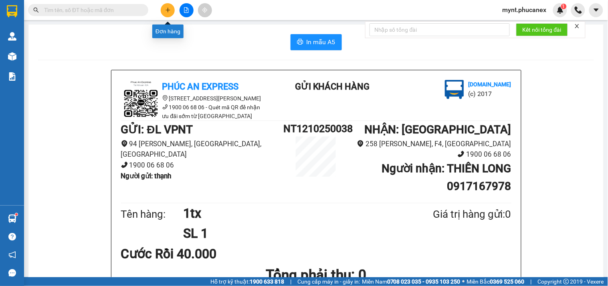
click at [170, 9] on icon "plus" at bounding box center [168, 10] width 6 height 6
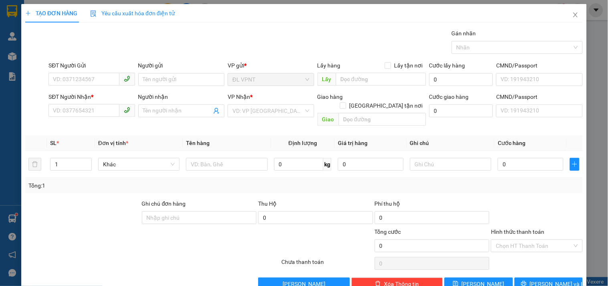
click at [85, 103] on div "SĐT Người Nhận *" at bounding box center [92, 98] width 86 height 12
click at [81, 113] on input "SĐT Người Nhận *" at bounding box center [84, 110] width 71 height 13
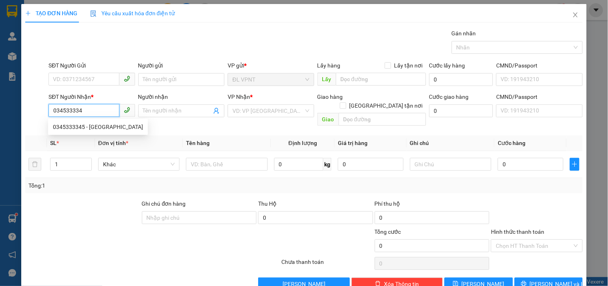
type input "0345333345"
click at [75, 127] on div "0345333345 - VIỆT ANH" at bounding box center [98, 126] width 90 height 9
type input "VIỆT ANH"
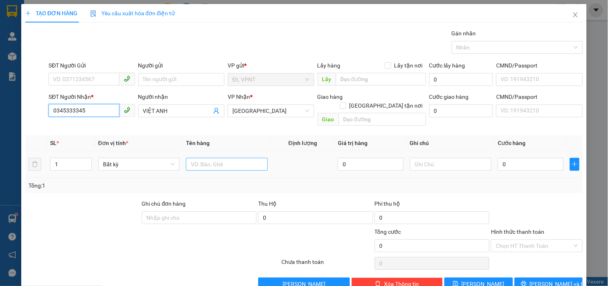
type input "0345333345"
click at [195, 158] on input "text" at bounding box center [226, 164] width 81 height 13
type input "4t 1tx"
click at [31, 154] on tr "1 Bất kỳ 4t 1tx 0 0" at bounding box center [304, 164] width 558 height 27
type input "5"
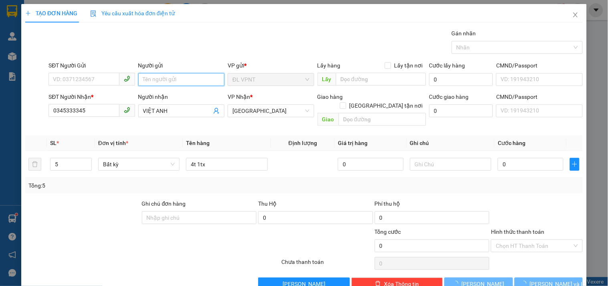
click at [150, 73] on input "Người gửi" at bounding box center [181, 79] width 86 height 13
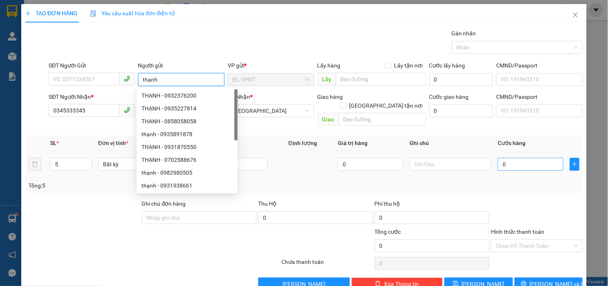
type input "thạnh"
click at [535, 158] on input "0" at bounding box center [531, 164] width 66 height 13
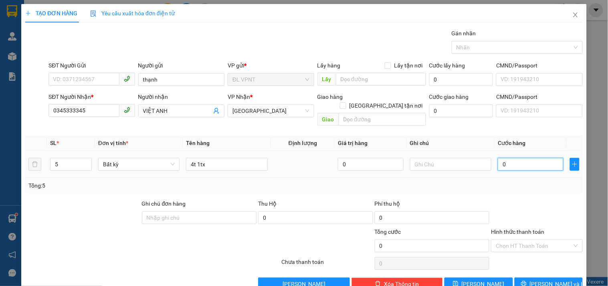
type input "2"
type input "20"
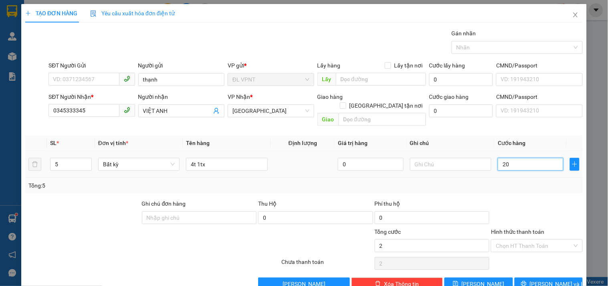
type input "20"
type input "200"
type input "200.000"
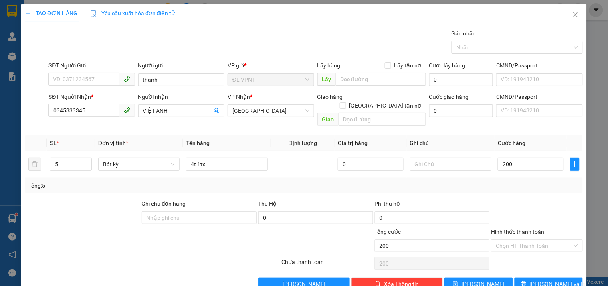
type input "200.000"
click at [528, 181] on div "Tổng: 5" at bounding box center [303, 185] width 551 height 9
click at [520, 239] on input "Hình thức thanh toán" at bounding box center [534, 245] width 76 height 12
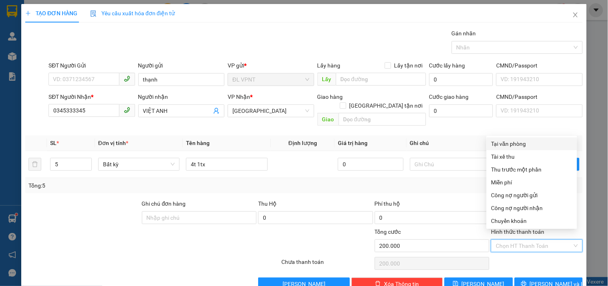
click at [514, 142] on div "Tại văn phòng" at bounding box center [532, 143] width 81 height 9
type input "0"
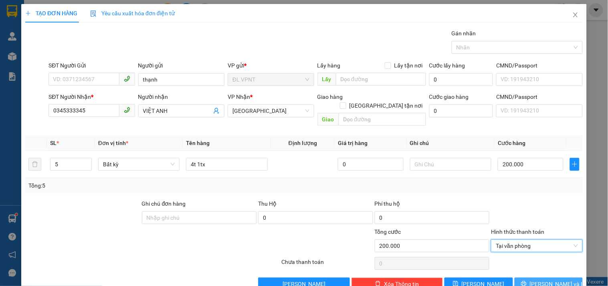
click at [527, 280] on icon "printer" at bounding box center [524, 283] width 6 height 6
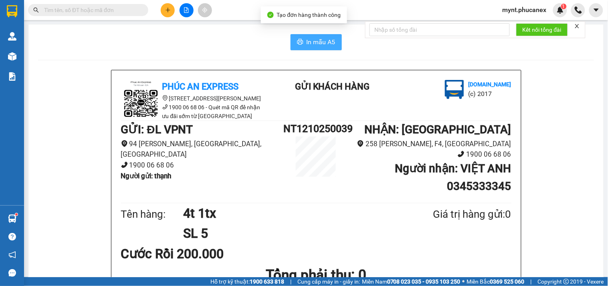
click at [302, 40] on button "In mẫu A5" at bounding box center [316, 42] width 51 height 16
